Goal: Task Accomplishment & Management: Use online tool/utility

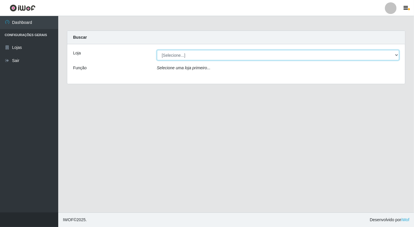
click at [188, 54] on select "[Selecione...] Nordestão - [GEOGRAPHIC_DATA]" at bounding box center [278, 55] width 243 height 10
select select "454"
click at [157, 50] on select "[Selecione...] Nordestão - [GEOGRAPHIC_DATA]" at bounding box center [278, 55] width 243 height 10
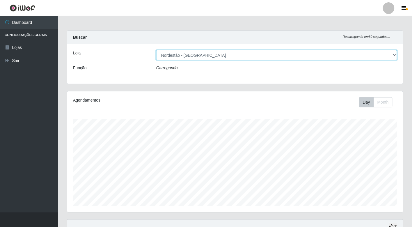
scroll to position [121, 336]
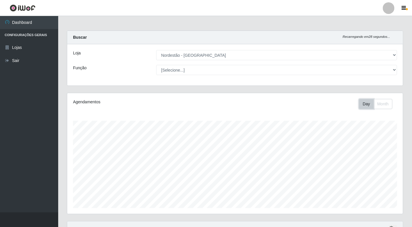
click at [365, 106] on button "Day" at bounding box center [366, 104] width 15 height 10
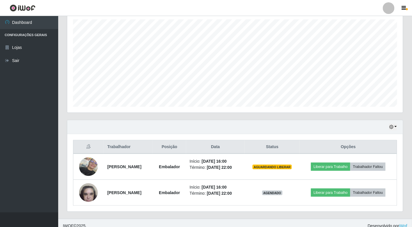
scroll to position [108, 0]
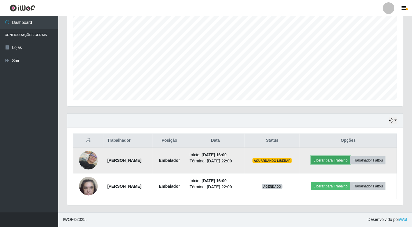
click at [336, 159] on button "Liberar para Trabalho" at bounding box center [330, 160] width 39 height 8
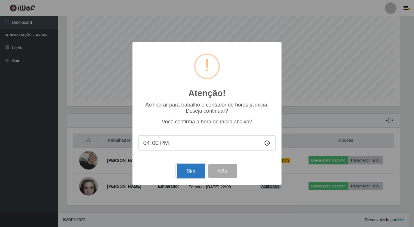
click at [188, 171] on button "Sim" at bounding box center [191, 171] width 28 height 14
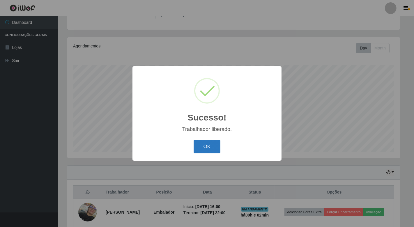
click at [208, 149] on button "OK" at bounding box center [207, 147] width 27 height 14
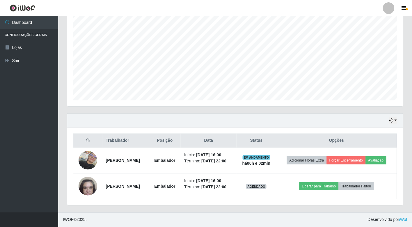
scroll to position [117, 0]
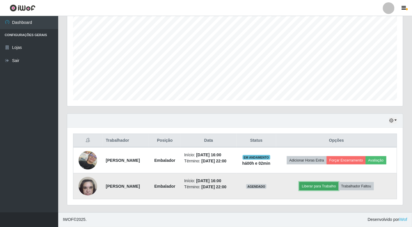
click at [326, 183] on button "Liberar para Trabalho" at bounding box center [319, 186] width 39 height 8
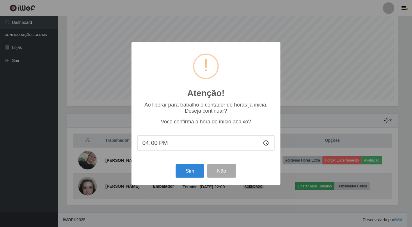
scroll to position [121, 333]
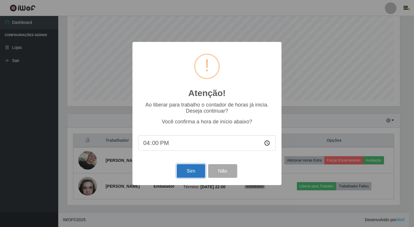
click at [196, 170] on button "Sim" at bounding box center [191, 171] width 28 height 14
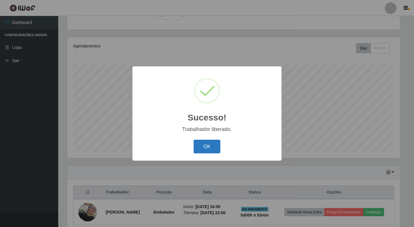
click at [207, 147] on button "OK" at bounding box center [207, 147] width 27 height 14
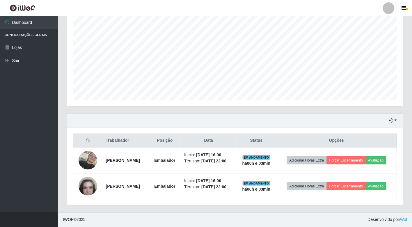
scroll to position [117, 0]
